Goal: Navigation & Orientation: Find specific page/section

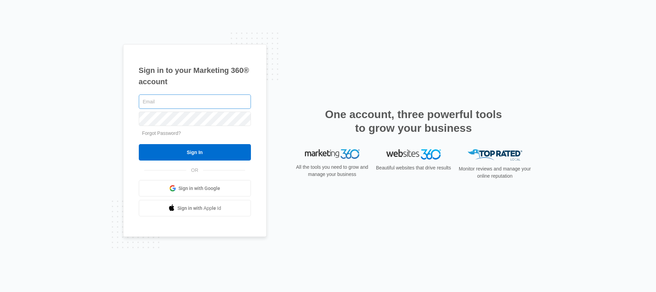
type input "[PERSON_NAME][EMAIL_ADDRESS][PERSON_NAME][DOMAIN_NAME]"
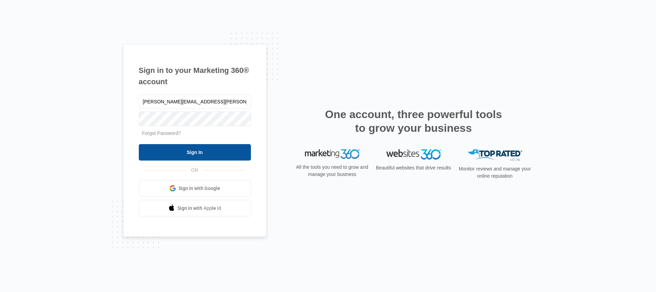
click at [190, 156] on input "Sign In" at bounding box center [195, 152] width 112 height 16
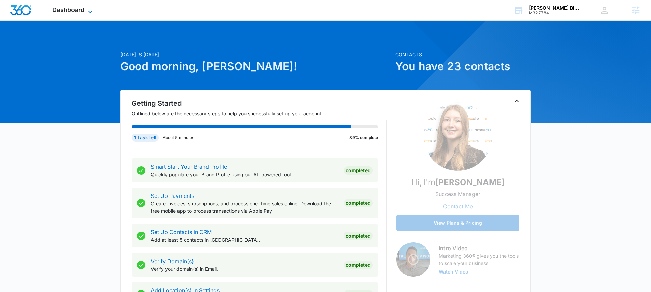
click at [73, 10] on span "Dashboard" at bounding box center [68, 9] width 32 height 7
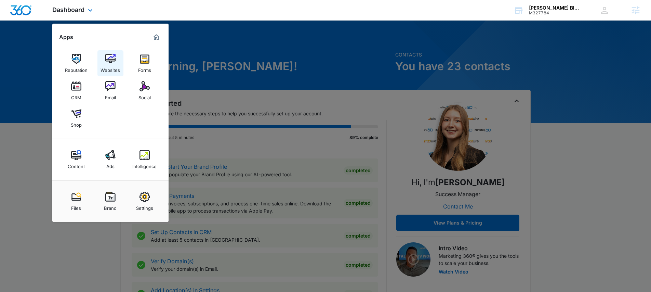
click at [117, 60] on link "Websites" at bounding box center [110, 63] width 26 height 26
